Goal: Check status: Check status

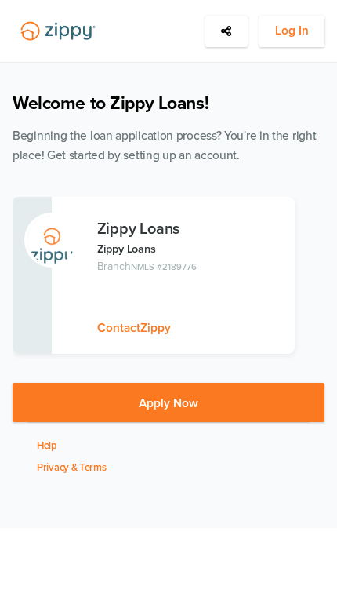
click at [310, 17] on button "Log In" at bounding box center [292, 31] width 65 height 31
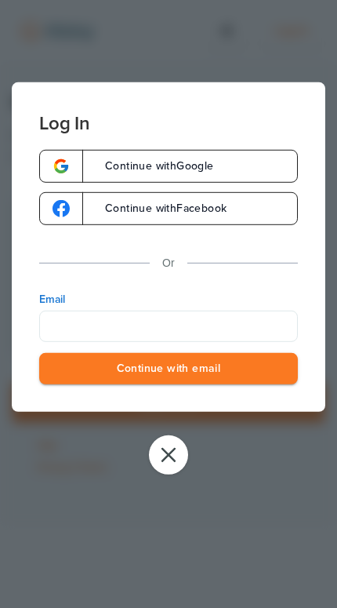
click at [238, 303] on label "Email" at bounding box center [168, 299] width 259 height 16
click at [238, 310] on input "Email" at bounding box center [168, 325] width 259 height 31
click at [238, 303] on label "Email" at bounding box center [168, 299] width 259 height 16
click at [238, 310] on input "Email" at bounding box center [168, 325] width 259 height 31
type input "**********"
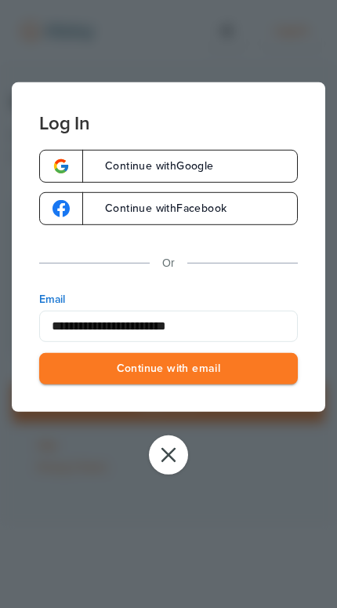
click at [169, 370] on button "Continue with email" at bounding box center [168, 368] width 259 height 32
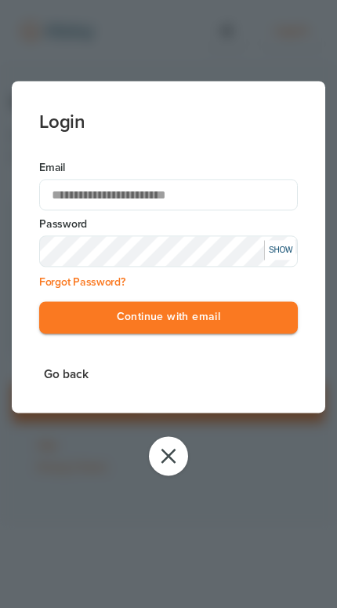
click at [279, 313] on button "Continue with email" at bounding box center [168, 317] width 259 height 32
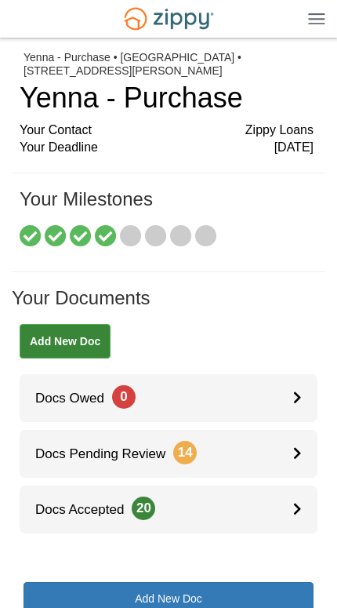
click at [271, 463] on link "Docs Pending Review 14" at bounding box center [169, 454] width 298 height 48
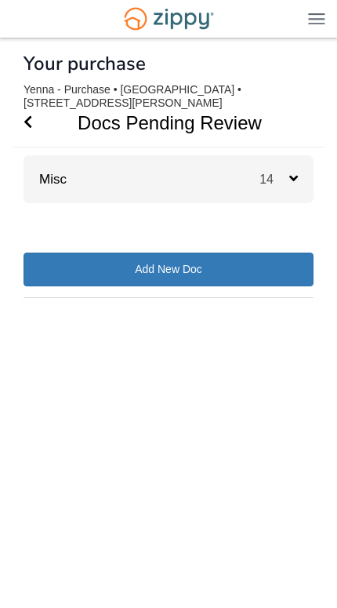
click at [293, 185] on icon at bounding box center [293, 178] width 9 height 14
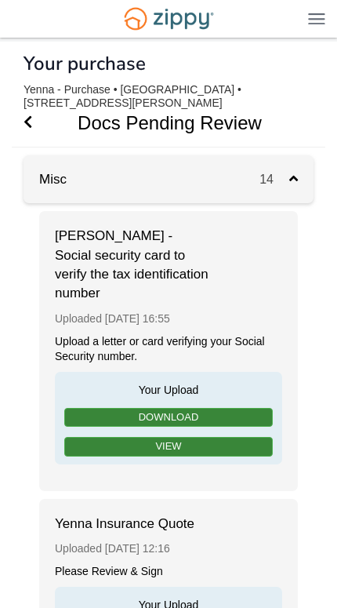
click at [293, 194] on div "14" at bounding box center [287, 179] width 54 height 48
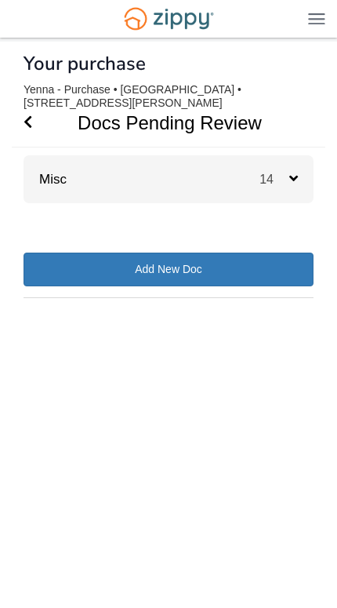
click at [20, 122] on h1 "Docs Pending Review" at bounding box center [160, 123] width 296 height 48
click at [9, 122] on body "jilleanyenna20@gmail.com Logout ×" at bounding box center [168, 289] width 337 height 578
click at [51, 115] on h1 "Docs Pending Review" at bounding box center [160, 123] width 296 height 48
click at [30, 123] on icon "Go Back" at bounding box center [28, 122] width 9 height 14
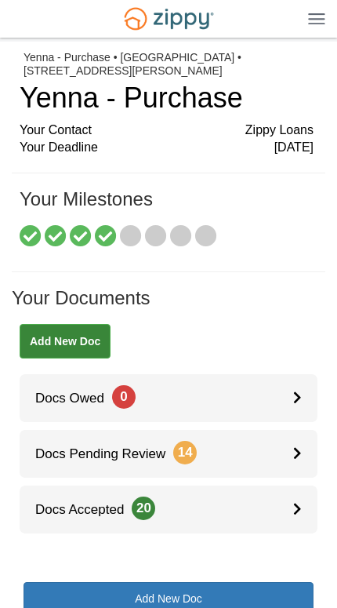
click at [281, 387] on link "Docs Owed 0" at bounding box center [169, 398] width 298 height 48
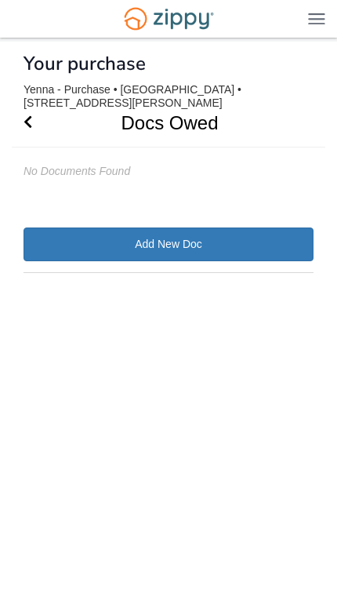
click at [32, 117] on icon "Go Back" at bounding box center [28, 122] width 9 height 14
